Goal: Find specific page/section: Find specific page/section

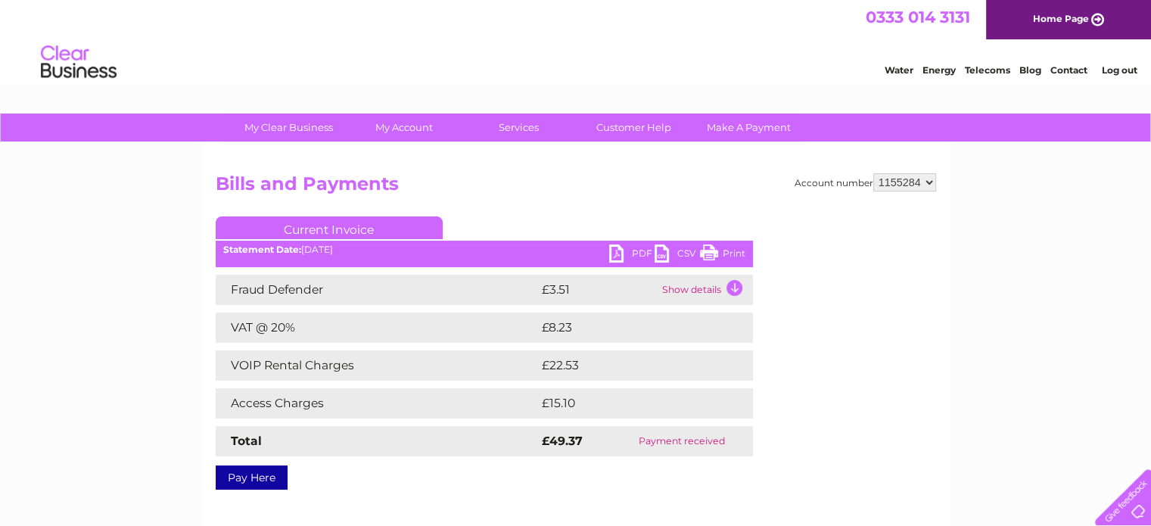
click at [802, 53] on div "Water Energy Telecoms Blog Contact Log out" at bounding box center [575, 63] width 1151 height 49
click at [620, 123] on link "Customer Help" at bounding box center [633, 127] width 125 height 28
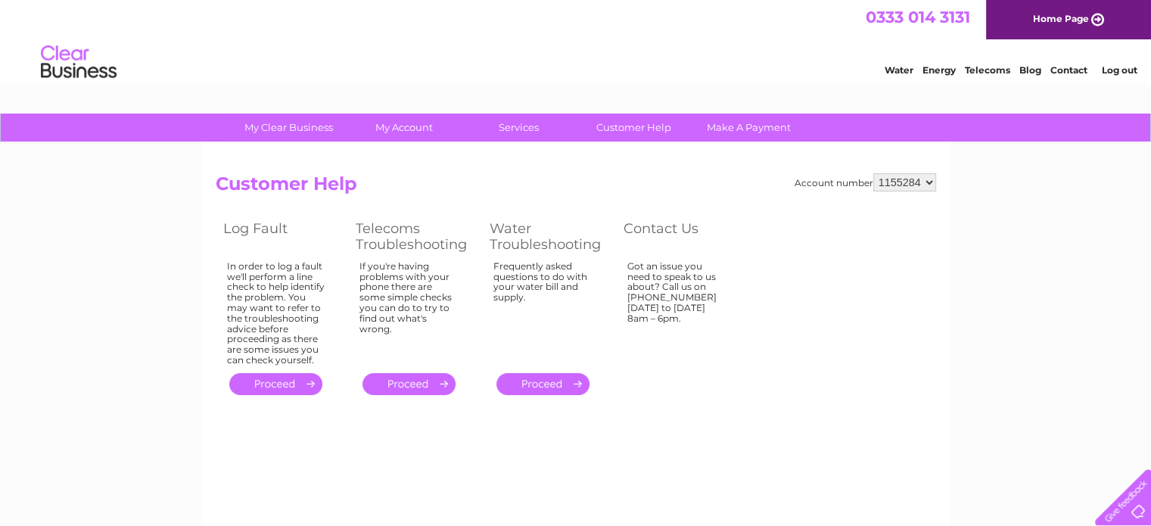
click at [597, 42] on div "Water Energy Telecoms Blog Contact Log out" at bounding box center [575, 63] width 1151 height 49
click at [699, 11] on div "0333 014 3131 Home Page" at bounding box center [575, 19] width 1151 height 39
click at [757, 61] on div "Water Energy Telecoms Blog Contact Log out" at bounding box center [575, 63] width 1151 height 49
click at [785, 48] on div "Water Energy Telecoms Blog Contact Log out" at bounding box center [575, 63] width 1151 height 49
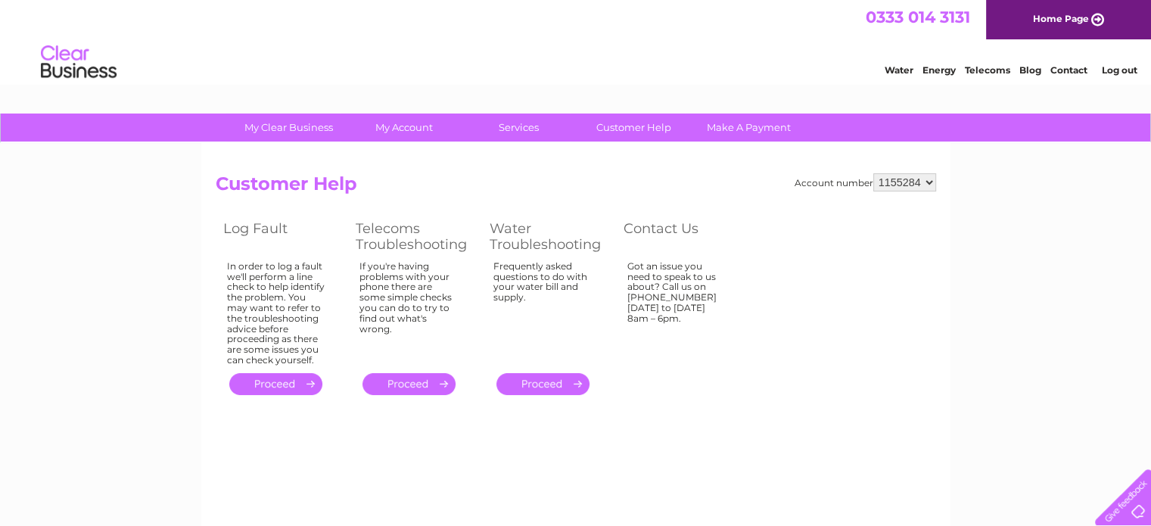
click at [1132, 508] on div at bounding box center [1120, 494] width 62 height 62
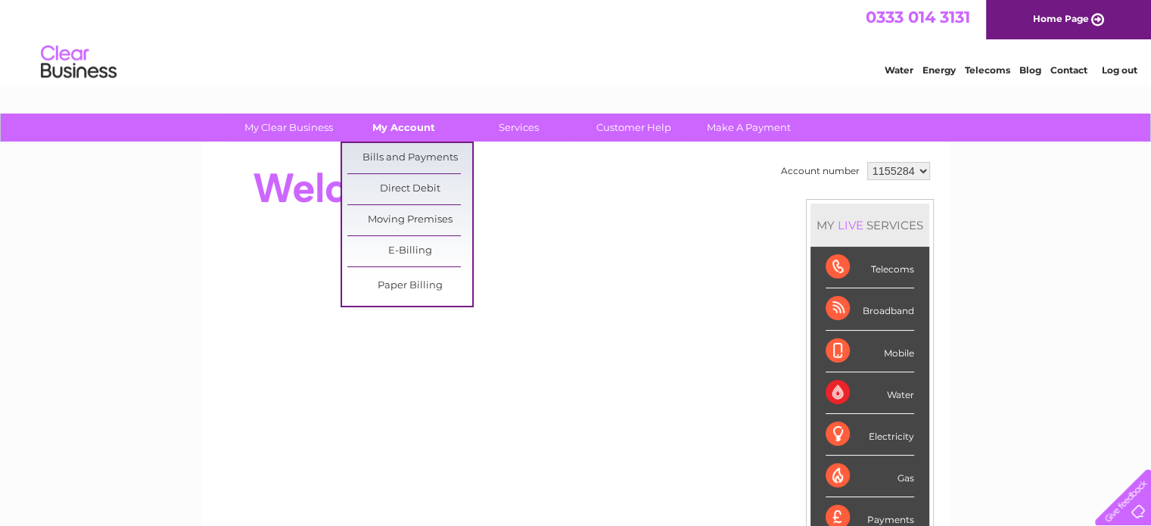
click at [412, 126] on link "My Account" at bounding box center [403, 127] width 125 height 28
click at [409, 159] on link "Bills and Payments" at bounding box center [409, 158] width 125 height 30
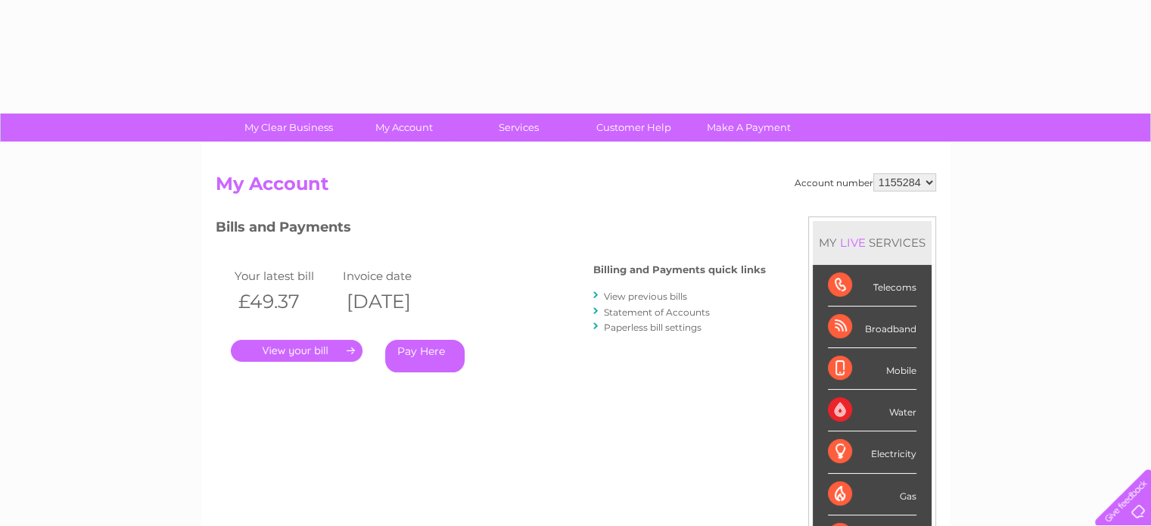
click at [313, 356] on link "." at bounding box center [297, 351] width 132 height 22
